Goal: Task Accomplishment & Management: Use online tool/utility

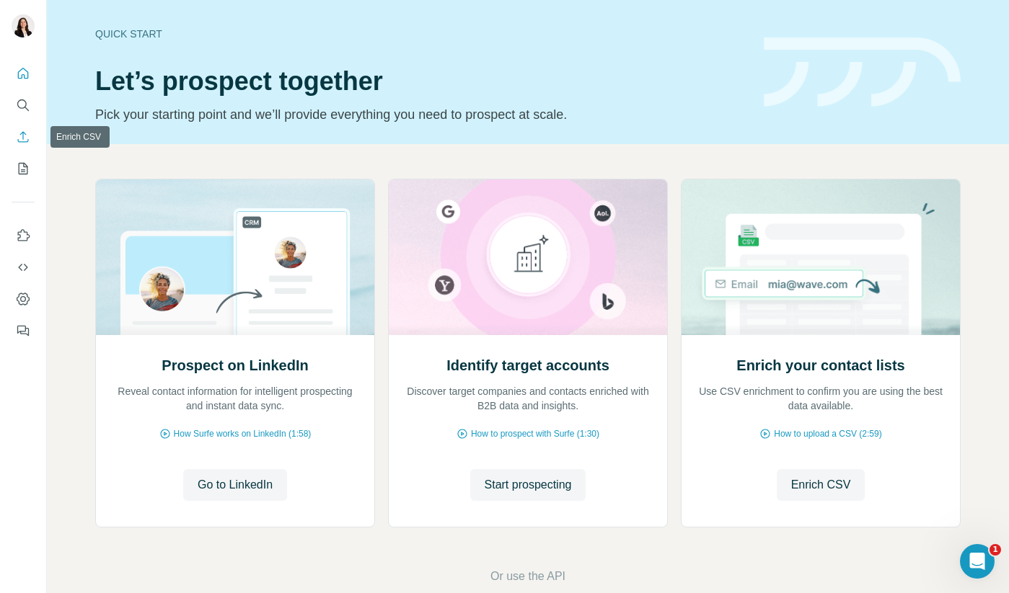
click at [22, 143] on icon "Enrich CSV" at bounding box center [23, 137] width 14 height 14
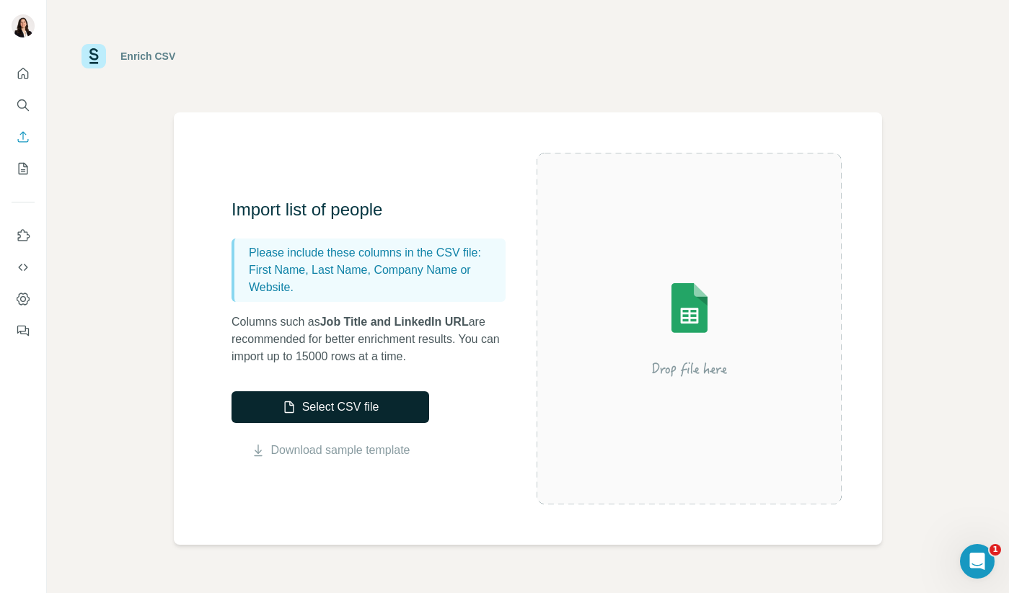
click at [317, 405] on button "Select CSV file" at bounding box center [330, 408] width 198 height 32
click at [367, 410] on button "Select CSV file" at bounding box center [330, 408] width 198 height 32
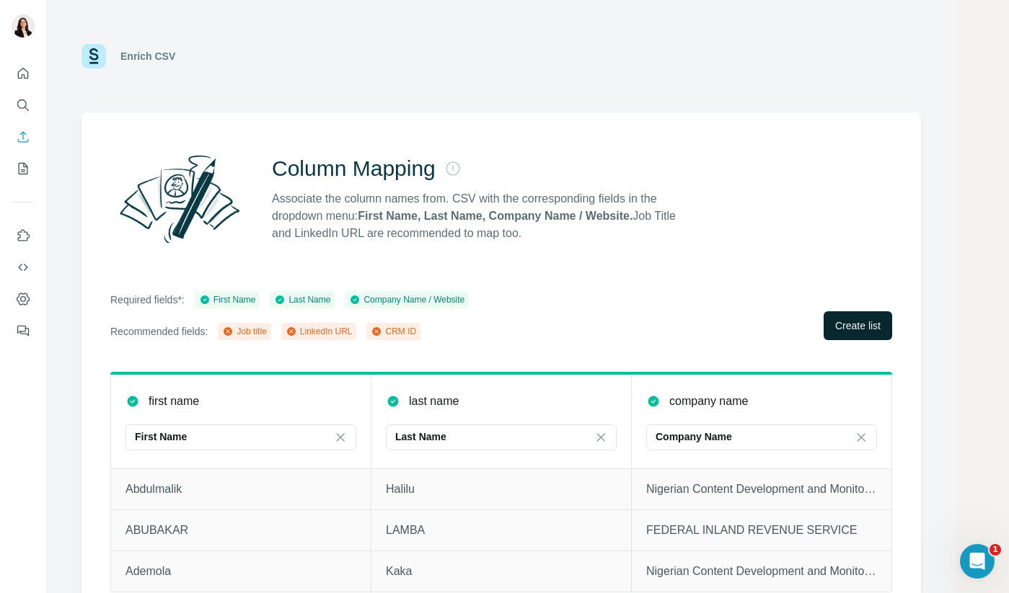
click at [861, 322] on span "Create list" at bounding box center [857, 326] width 45 height 14
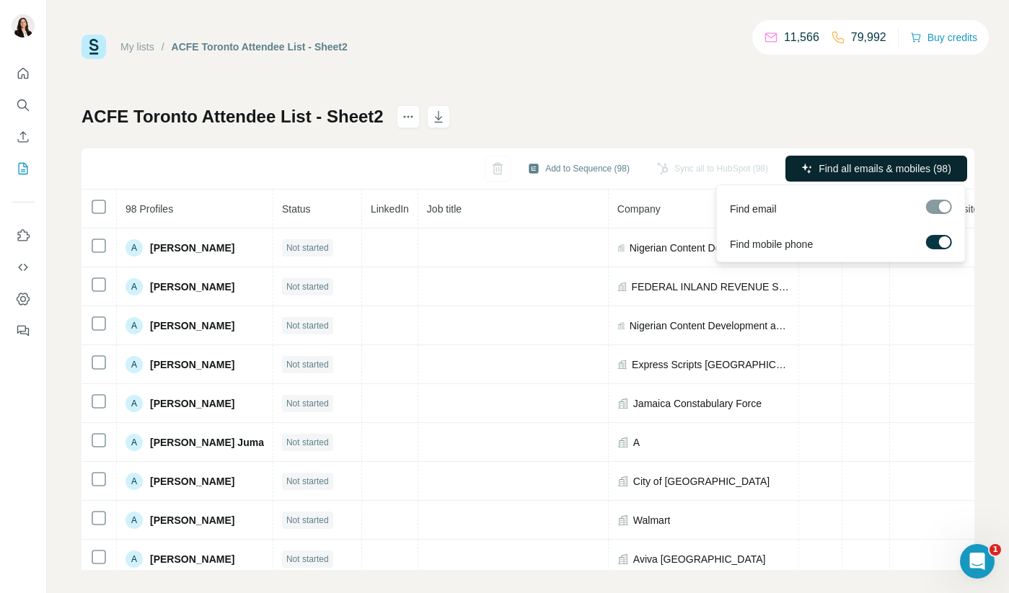
click at [831, 170] on span "Find all emails & mobiles (98)" at bounding box center [884, 169] width 133 height 14
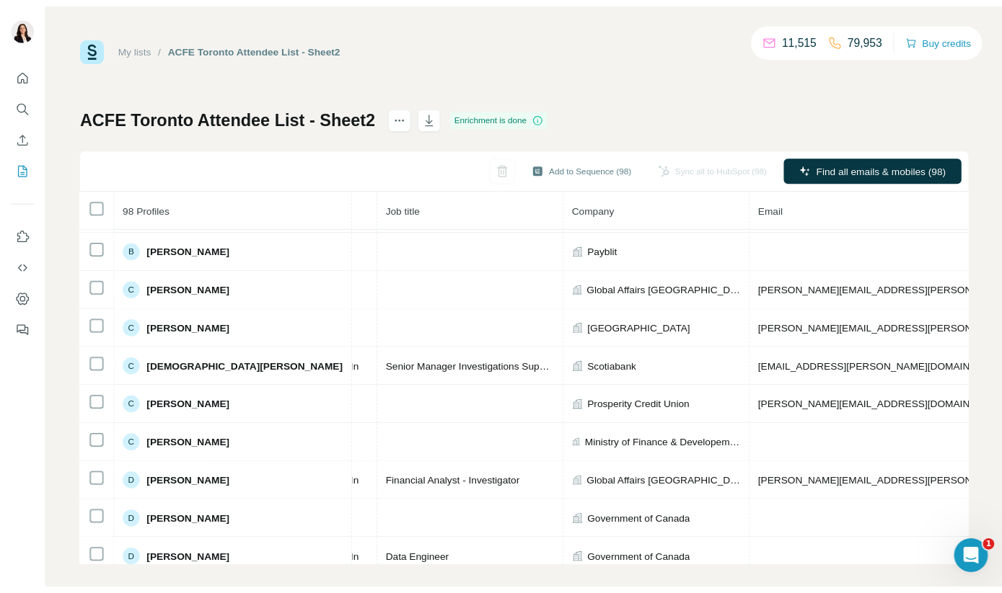
scroll to position [0, 144]
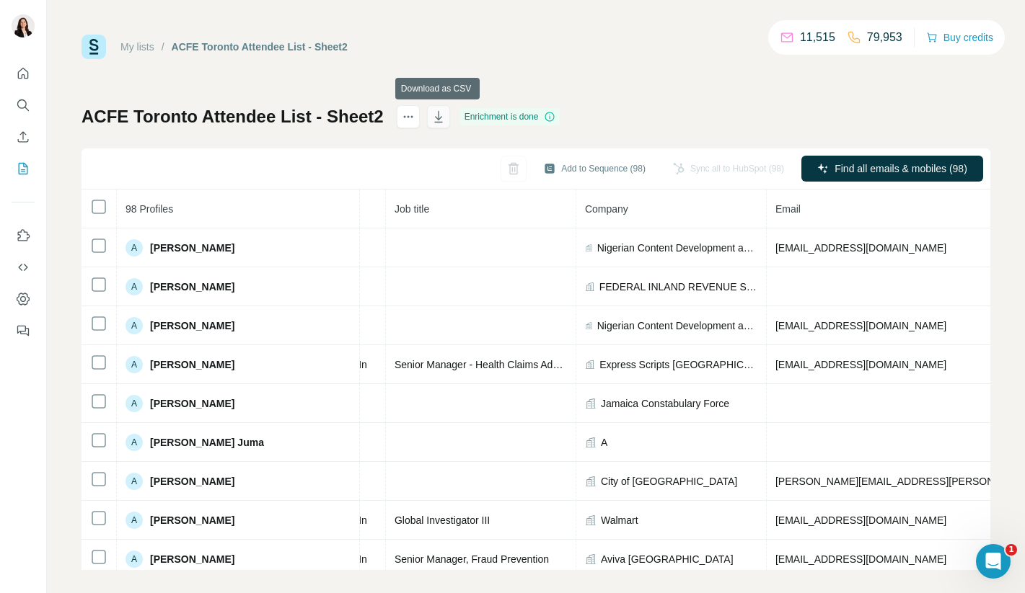
click at [437, 116] on icon "button" at bounding box center [438, 117] width 14 height 14
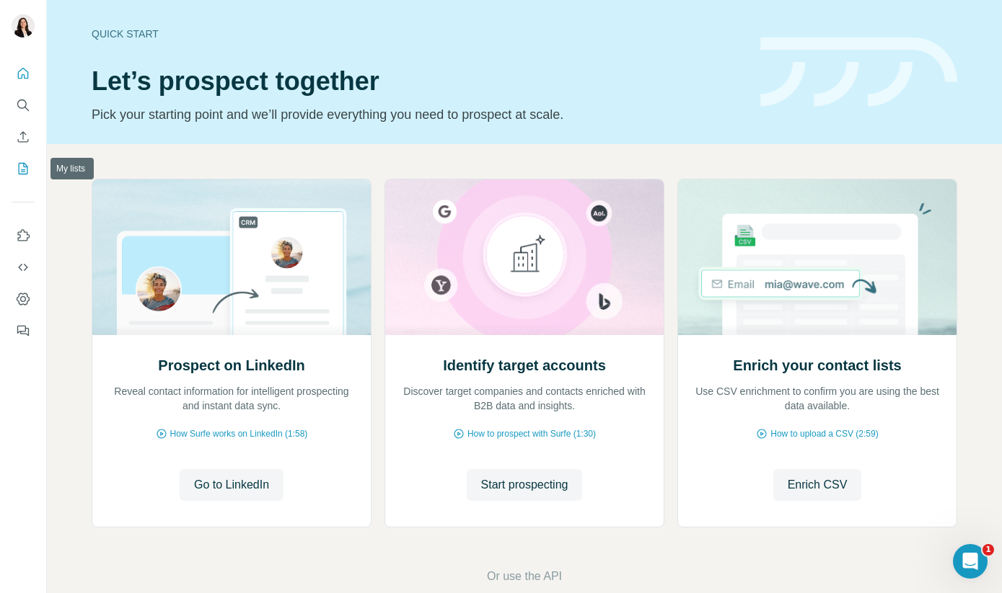
click at [22, 172] on icon "My lists" at bounding box center [23, 169] width 14 height 14
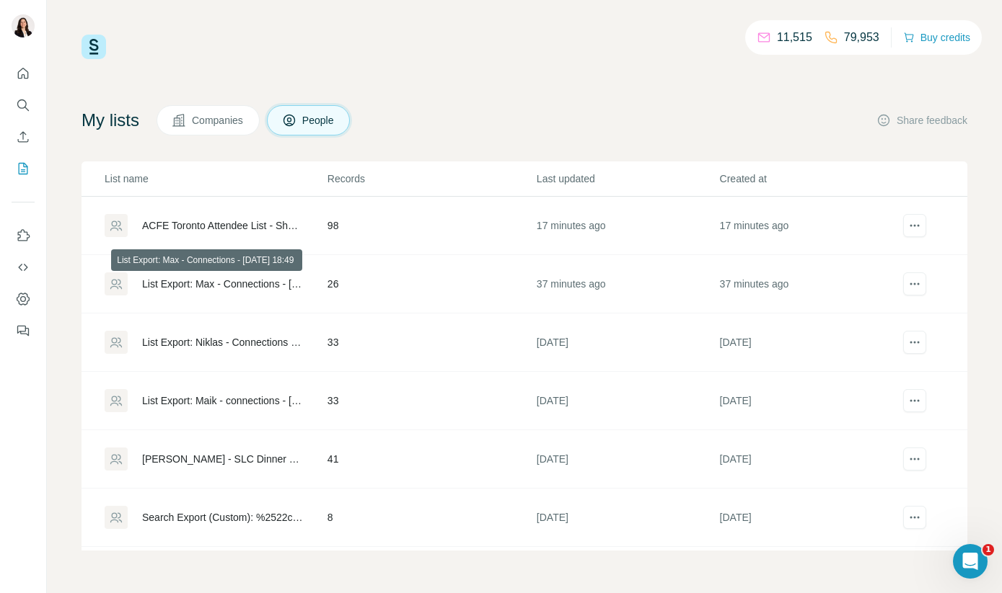
click at [197, 282] on div "List Export: Max - Connections - [DATE] 18:49" at bounding box center [222, 284] width 161 height 14
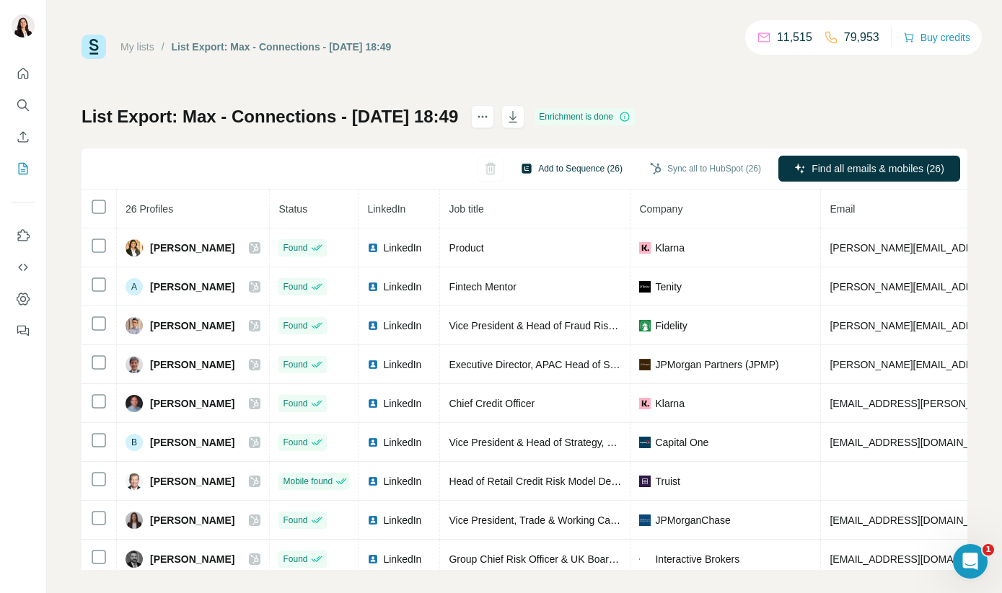
click at [553, 171] on button "Add to Sequence (26)" at bounding box center [571, 169] width 122 height 22
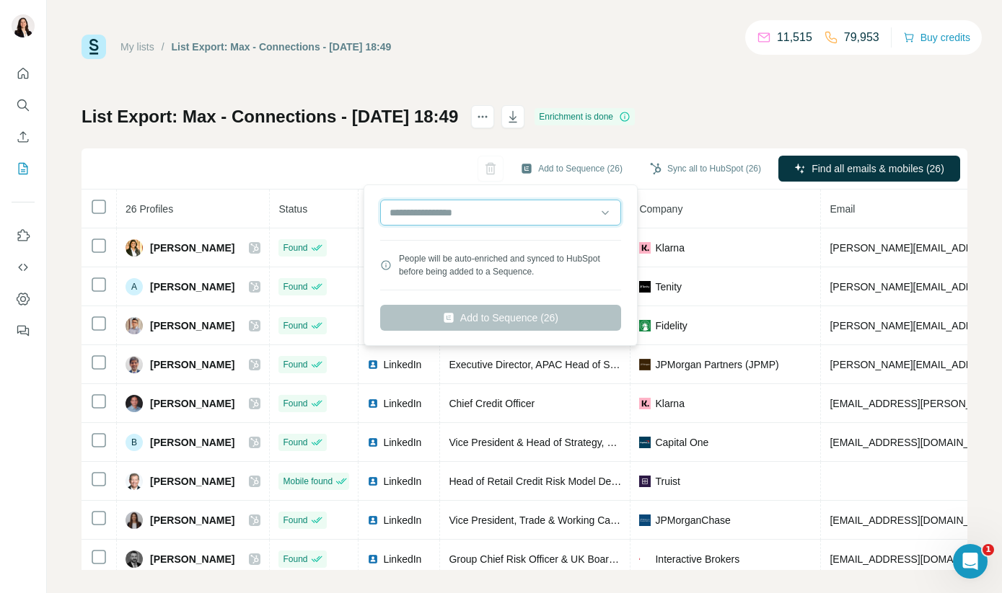
click at [516, 216] on input "text" at bounding box center [500, 213] width 241 height 26
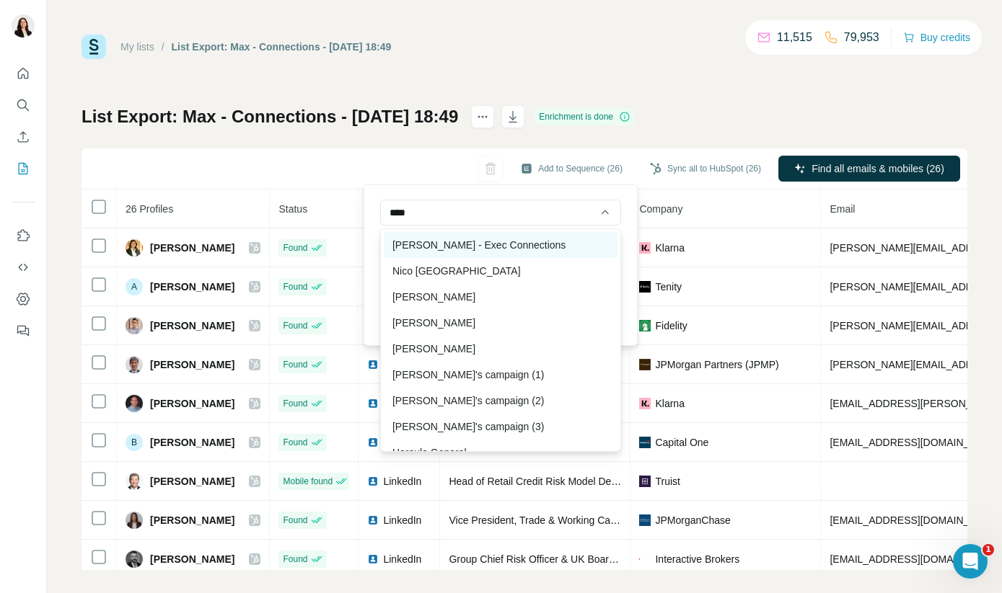
click at [477, 237] on div "Alexandra - Exec Connections" at bounding box center [501, 245] width 234 height 26
type input "**********"
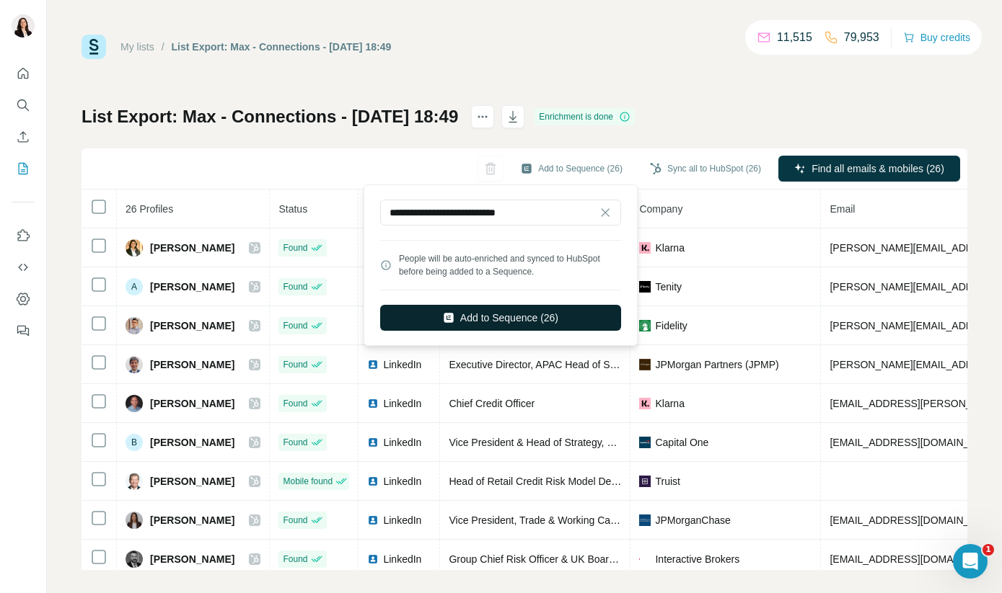
click at [470, 319] on button "Add to Sequence (26)" at bounding box center [500, 318] width 241 height 26
